Goal: Task Accomplishment & Management: Complete application form

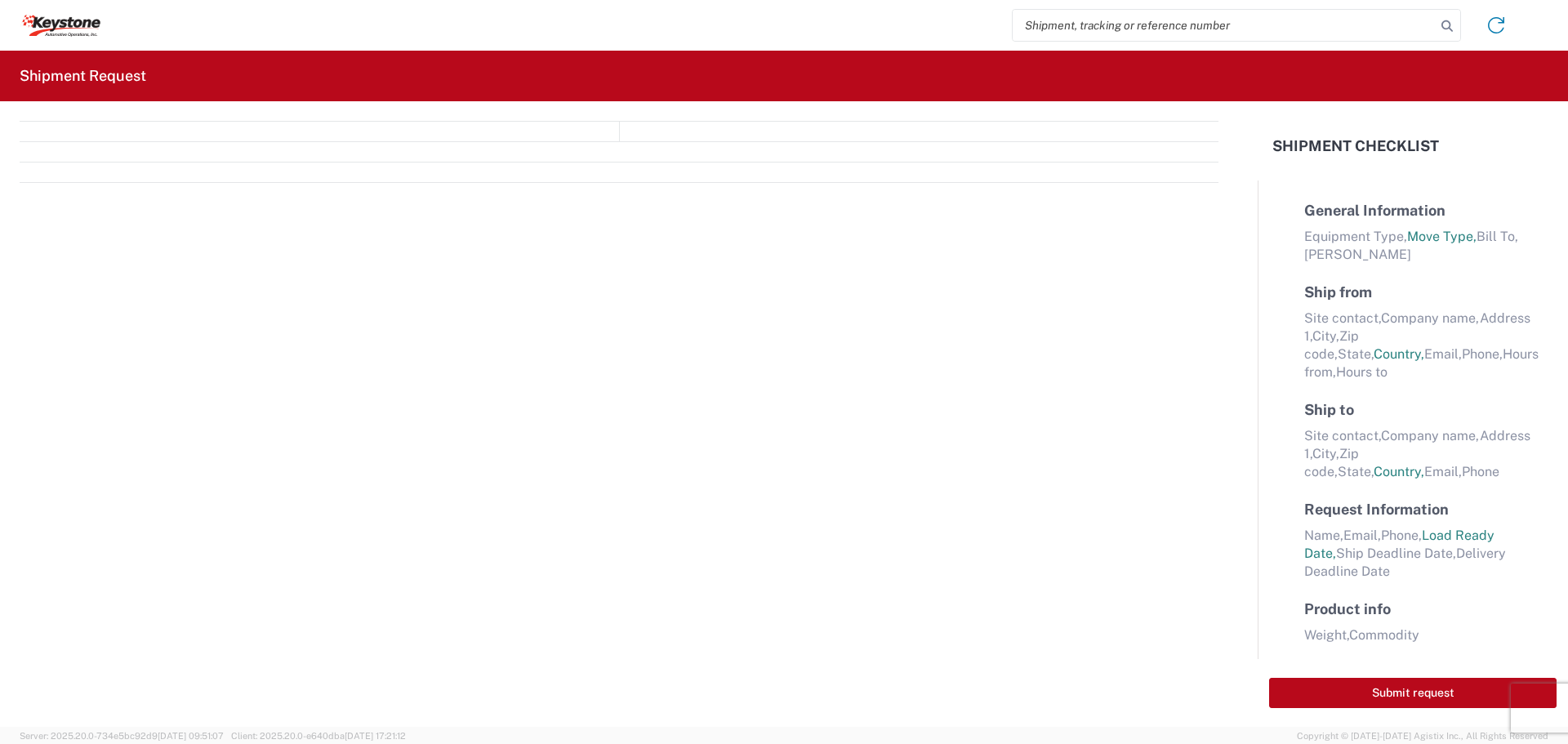
select select "FULL"
select select "LBS"
select select "IN"
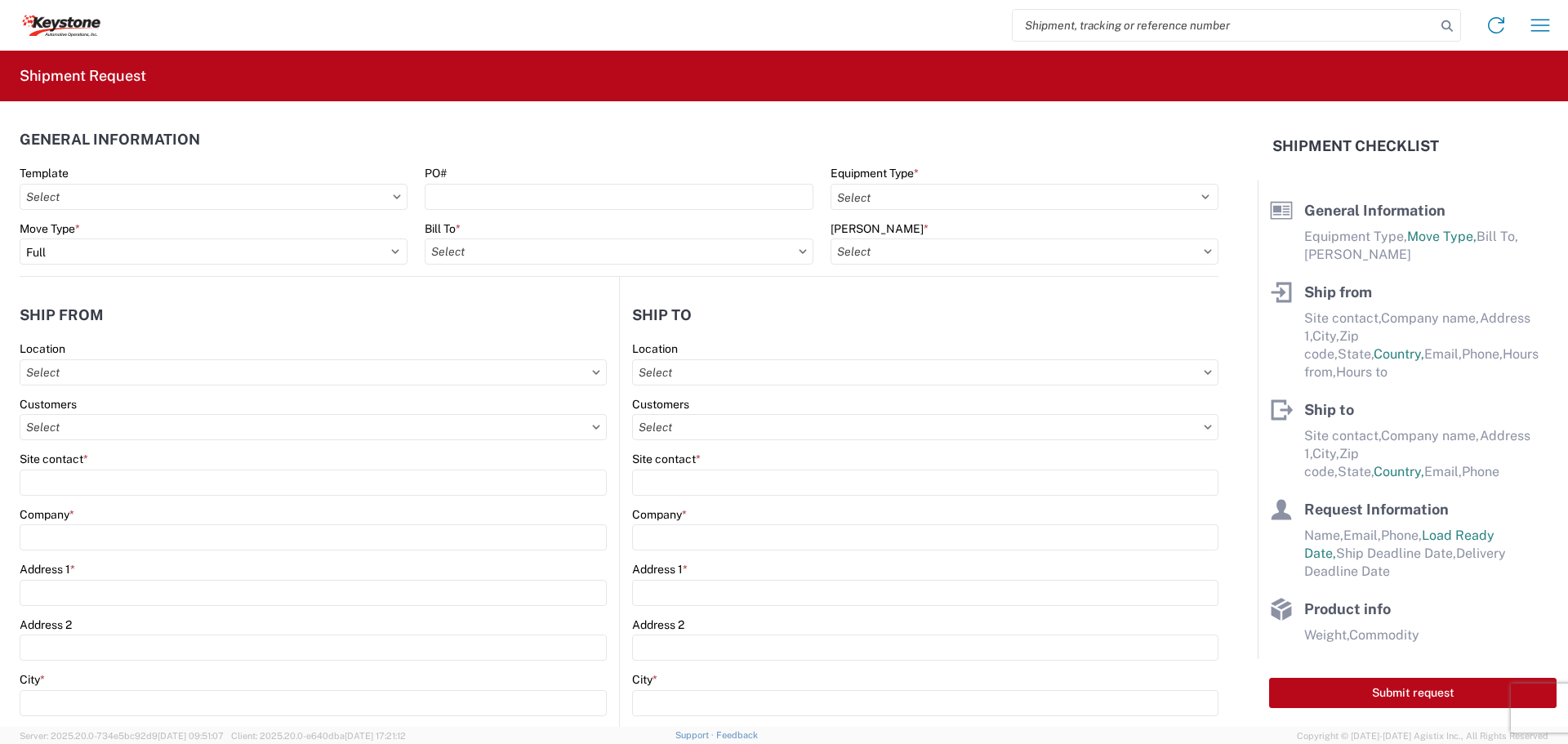
click at [1133, 29] on input "search" at bounding box center [1224, 25] width 423 height 31
type input "57082830"
click at [1453, 28] on icon at bounding box center [1447, 26] width 23 height 23
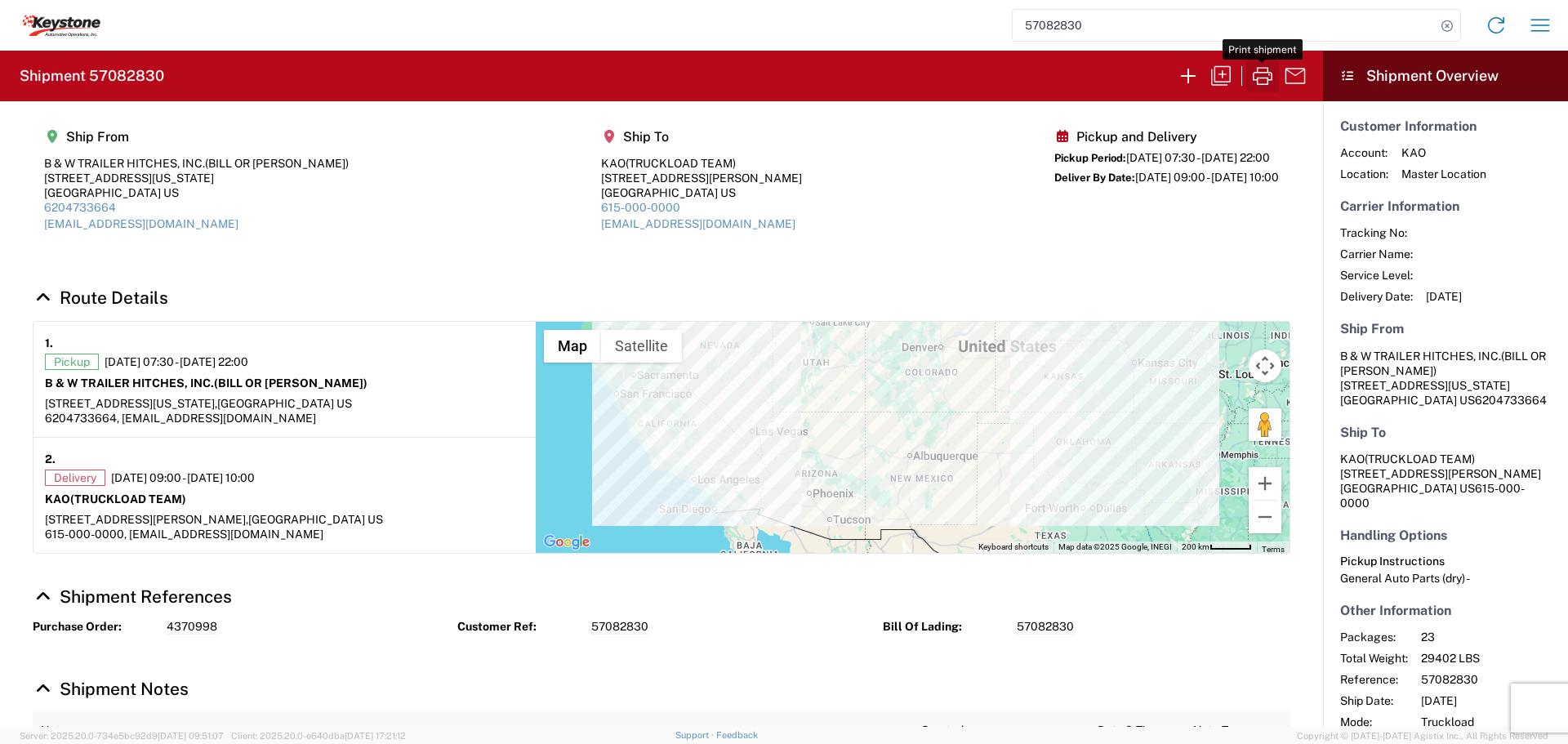
click at [1264, 74] on icon "button" at bounding box center [1263, 76] width 26 height 26
